Goal: Information Seeking & Learning: Learn about a topic

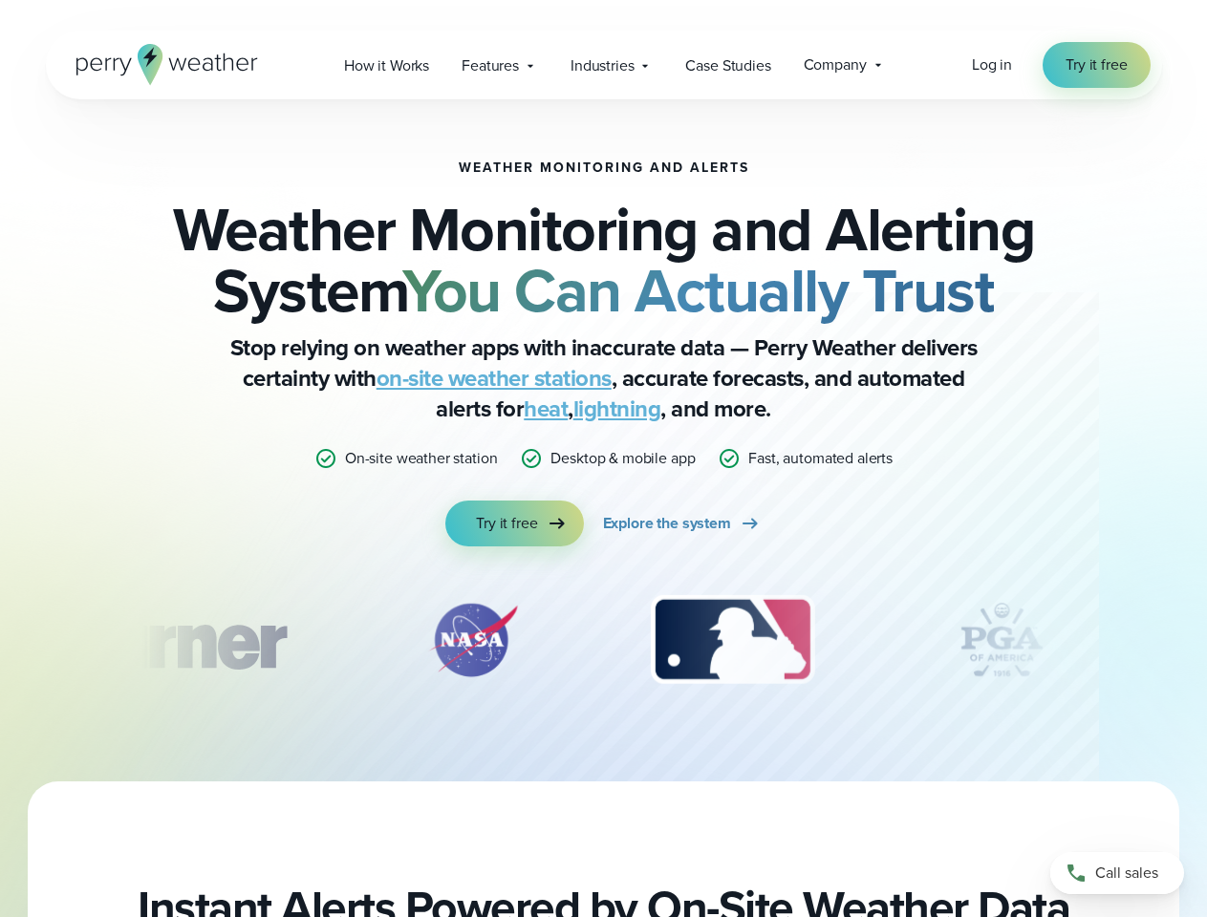
click at [603, 459] on p "Desktop & mobile app" at bounding box center [622, 458] width 144 height 23
click at [603, 65] on span "Industries" at bounding box center [601, 65] width 63 height 23
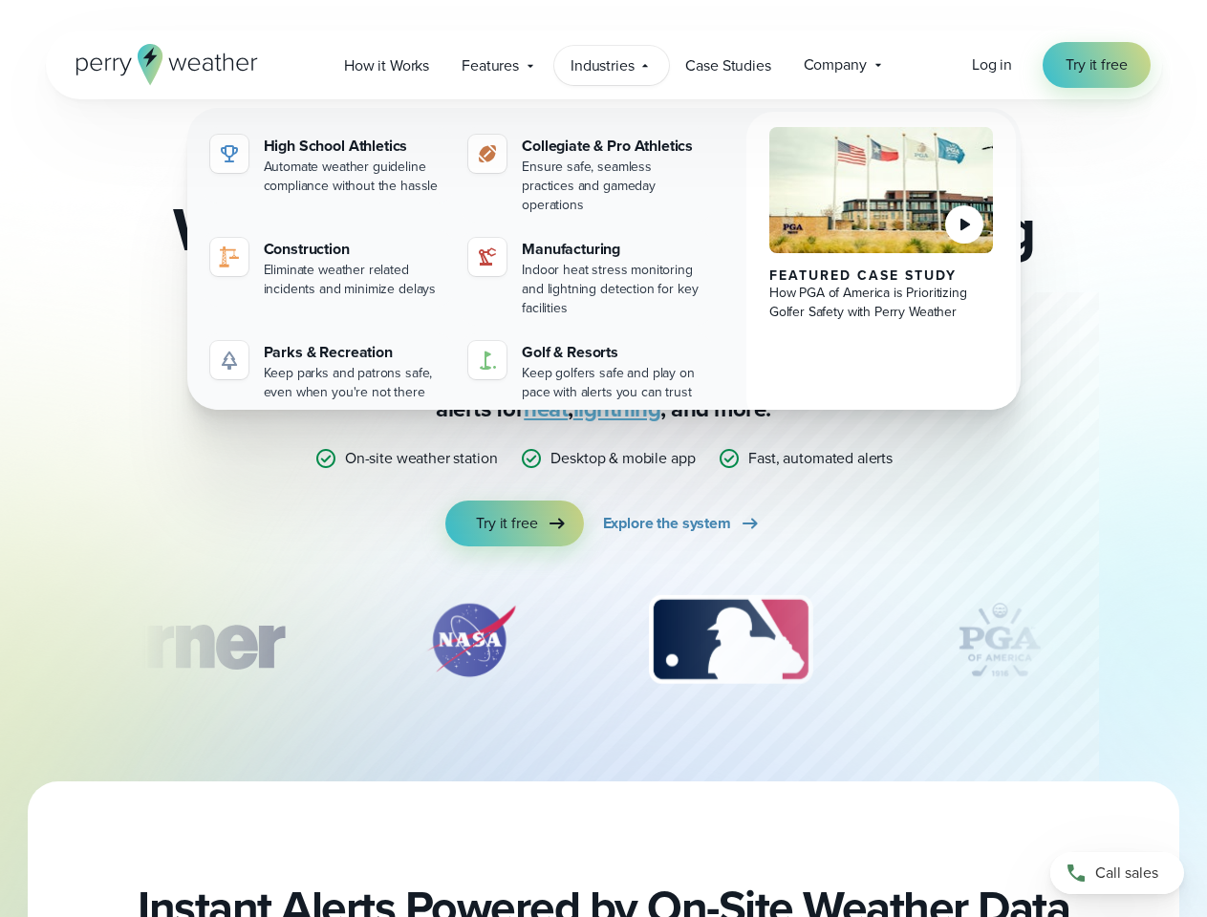
click at [604, 640] on div "slideshow" at bounding box center [603, 640] width 925 height 96
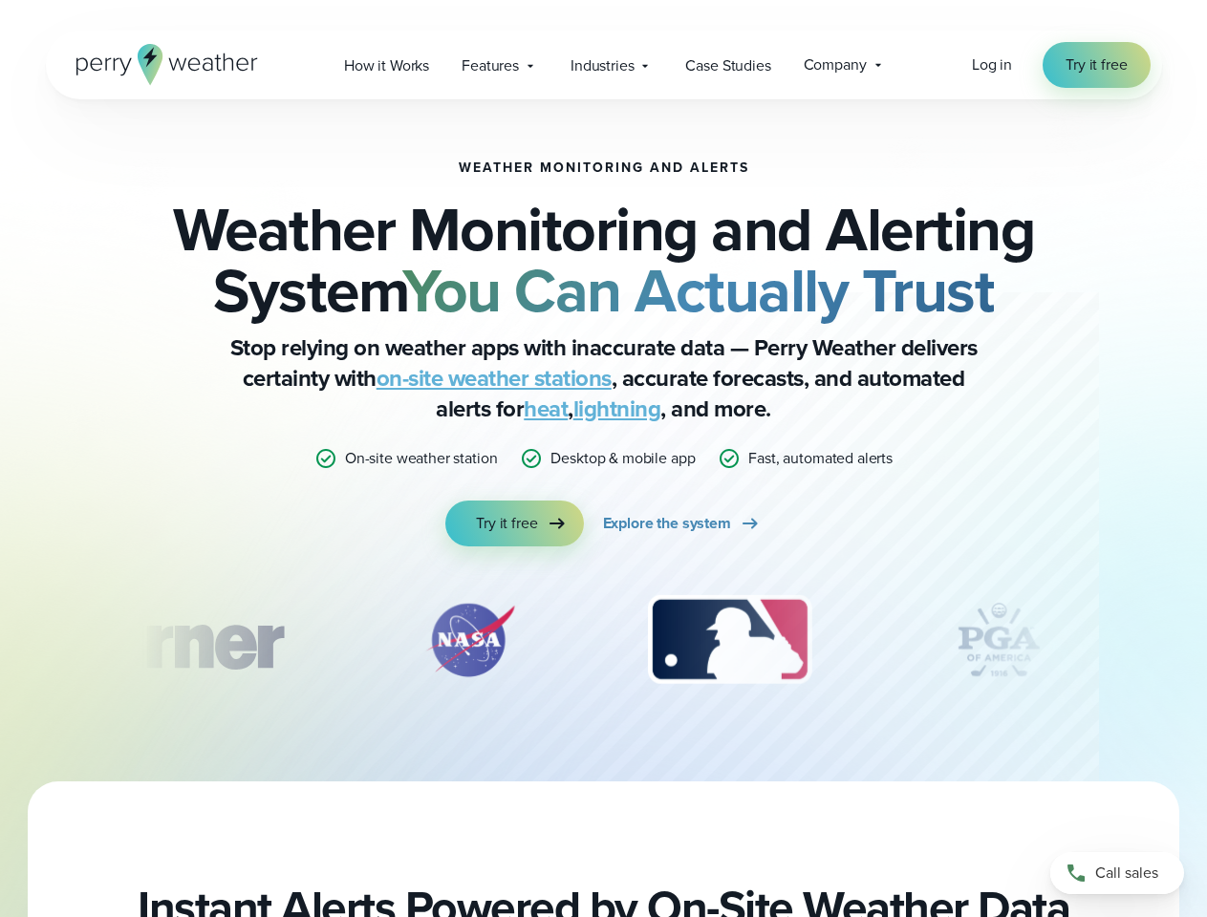
click at [0, 640] on div "Weather Monitoring and Alerts Weather Monitoring and Alerting System You Can Ac…" at bounding box center [603, 440] width 1207 height 682
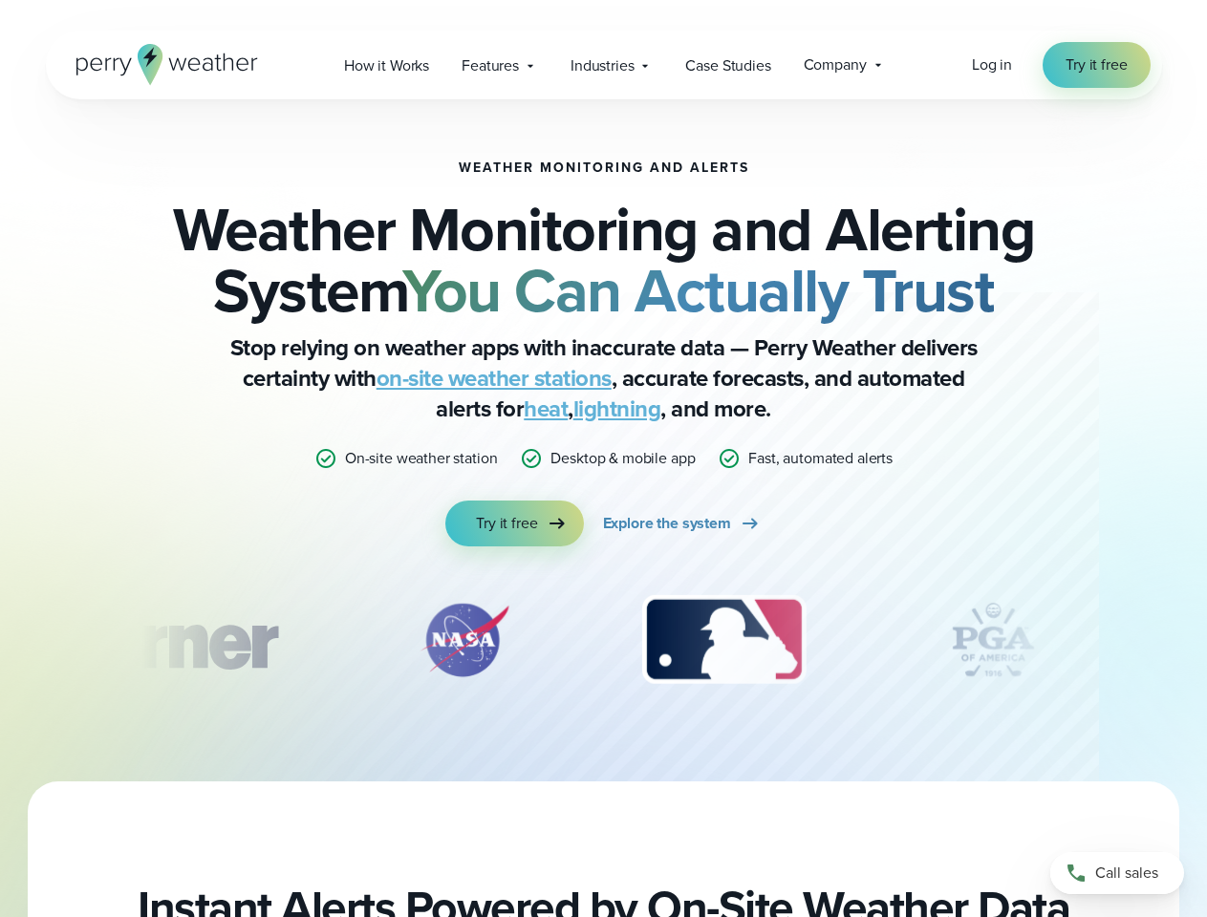
click at [0, 640] on div "Weather Monitoring and Alerts Weather Monitoring and Alerting System You Can Ac…" at bounding box center [603, 440] width 1207 height 682
